Goal: Task Accomplishment & Management: Use online tool/utility

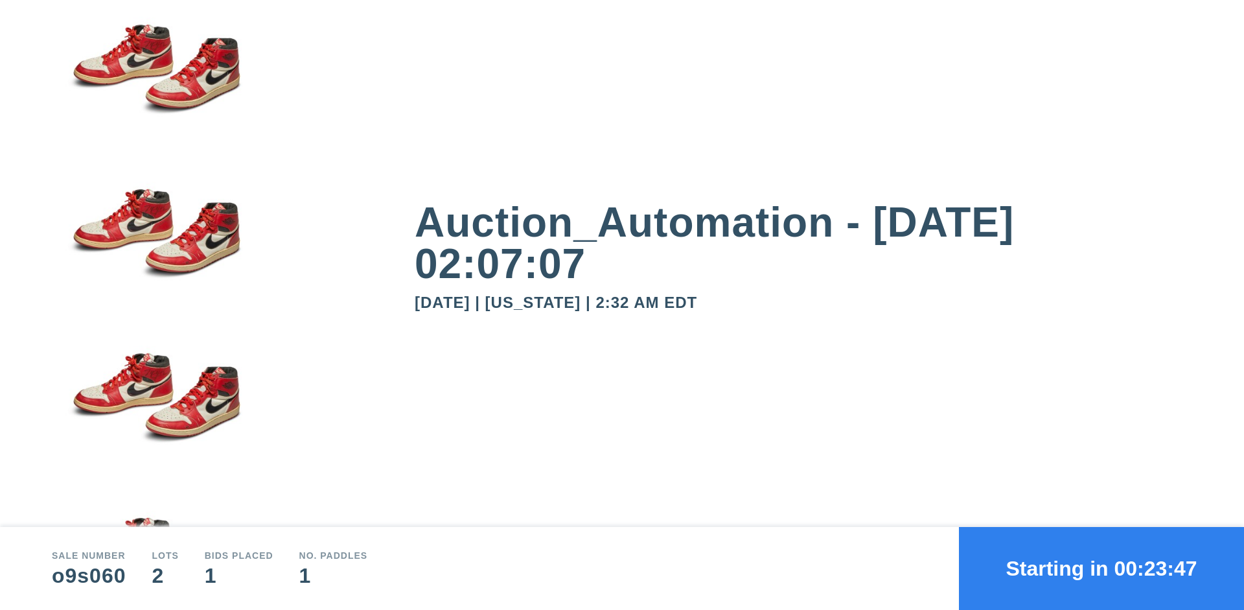
click at [1102, 568] on button "Starting in 00:23:47" at bounding box center [1101, 568] width 285 height 83
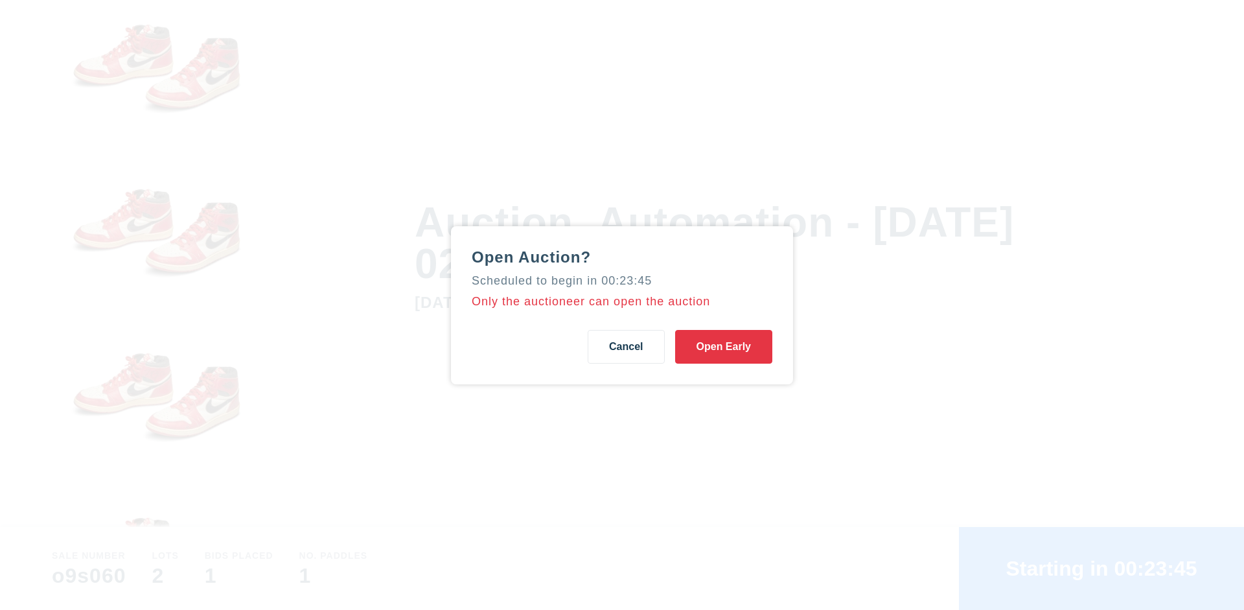
click at [724, 346] on button "Open Early" at bounding box center [723, 347] width 97 height 34
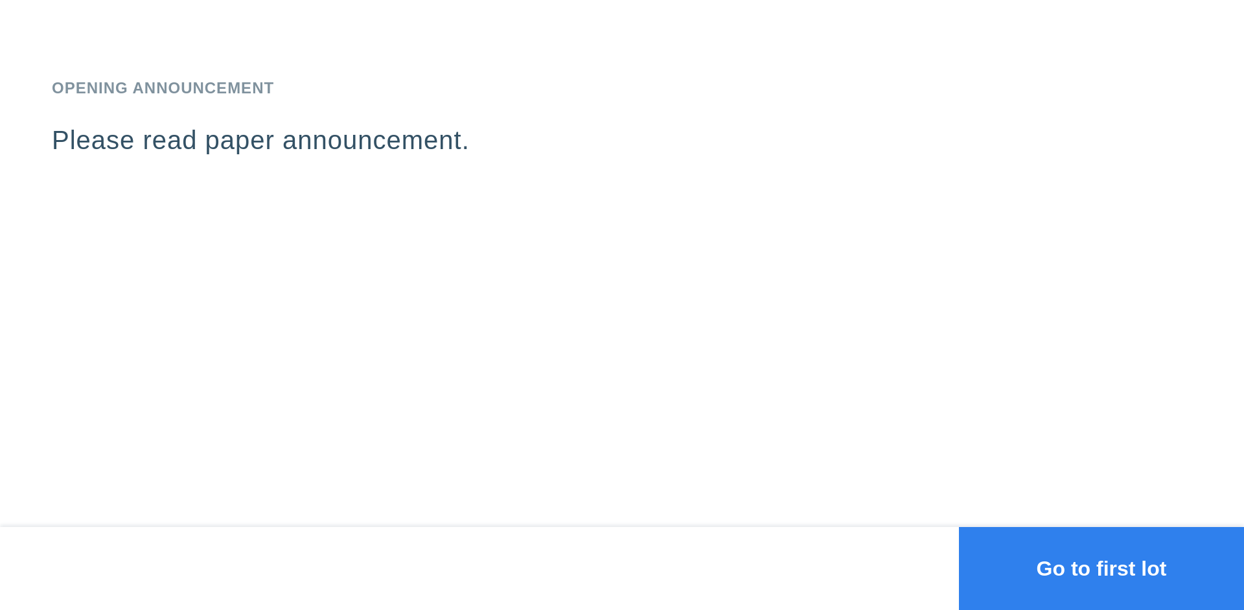
click at [1102, 568] on button "Go to first lot" at bounding box center [1101, 568] width 285 height 83
